Goal: Navigation & Orientation: Find specific page/section

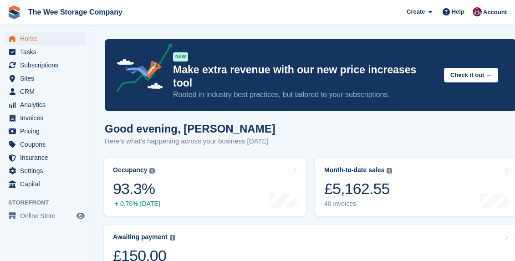
click at [25, 40] on span "Home" at bounding box center [47, 38] width 55 height 13
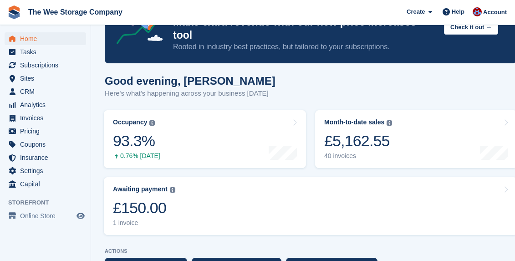
scroll to position [49, 0]
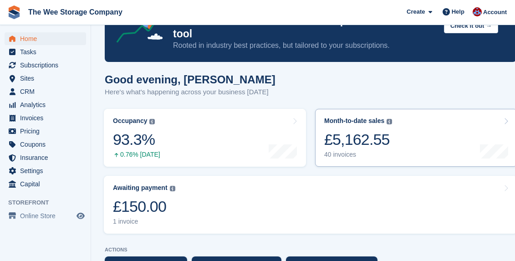
click at [404, 113] on link "Month-to-date sales The sum of all finalised invoices generated this month to d…" at bounding box center [416, 138] width 202 height 58
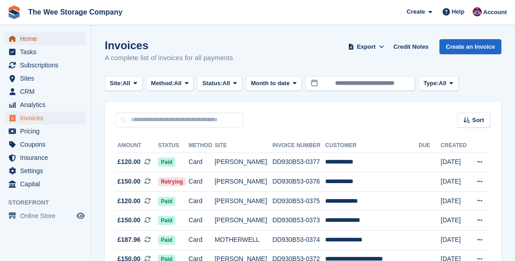
click at [36, 40] on span "Home" at bounding box center [47, 38] width 55 height 13
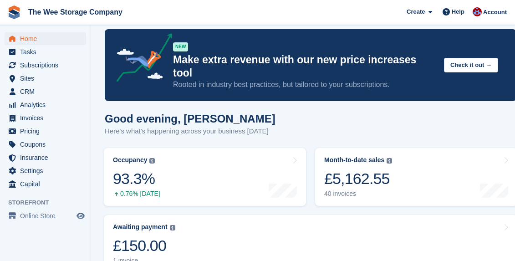
scroll to position [9, 0]
